Goal: Check status: Check status

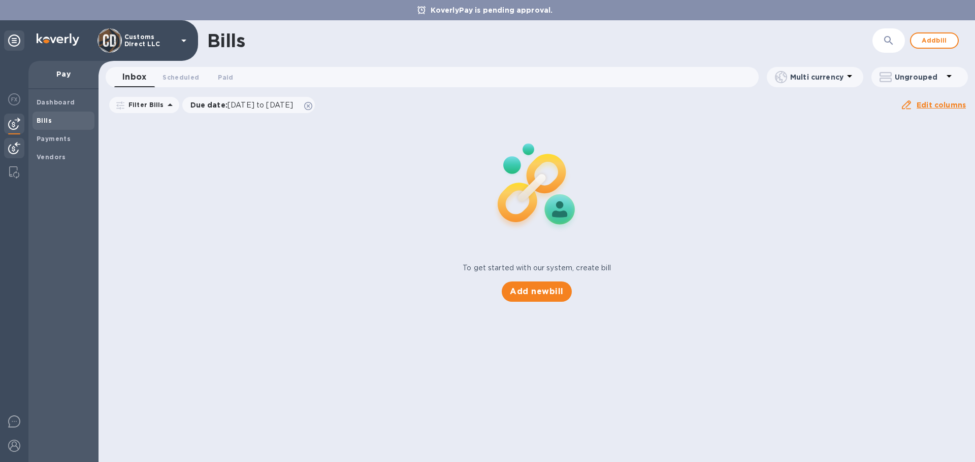
click at [11, 149] on img at bounding box center [14, 148] width 12 height 12
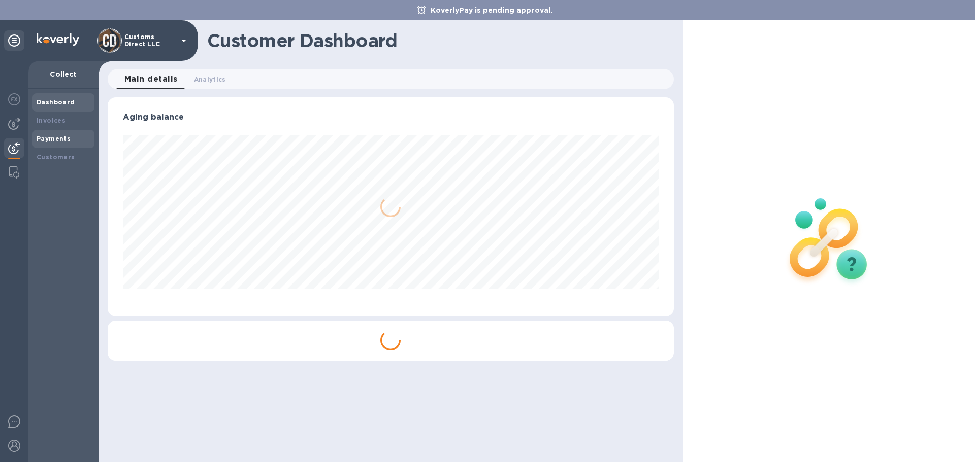
scroll to position [219, 565]
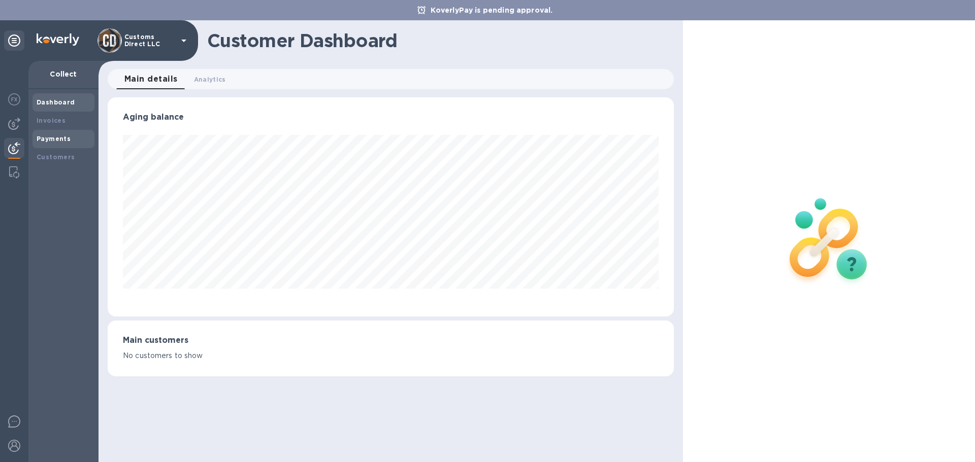
click at [46, 138] on b "Payments" at bounding box center [54, 139] width 34 height 8
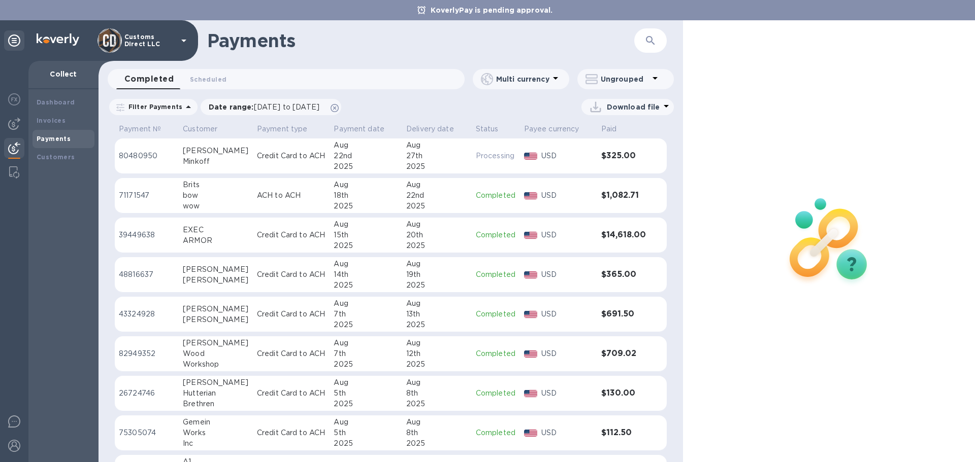
click at [266, 156] on p "Credit Card to ACH" at bounding box center [291, 156] width 69 height 11
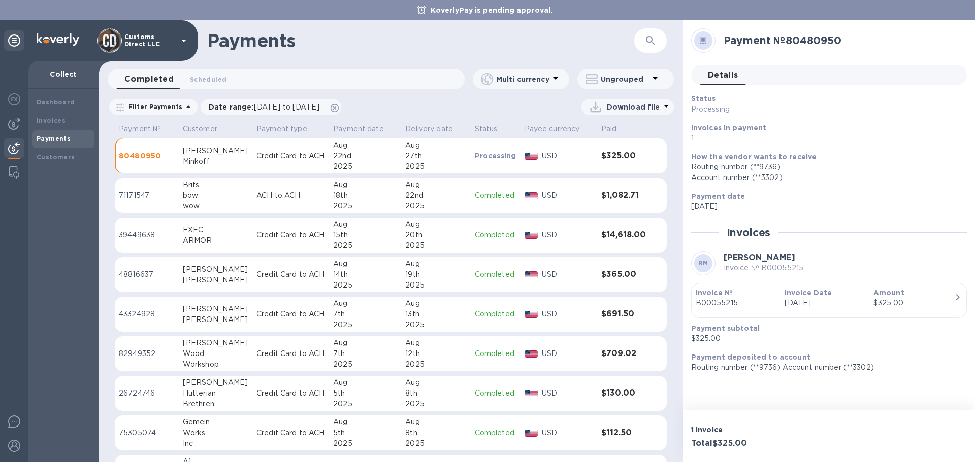
click at [849, 214] on div "Payment date [DATE]" at bounding box center [825, 201] width 276 height 29
